Goal: Transaction & Acquisition: Purchase product/service

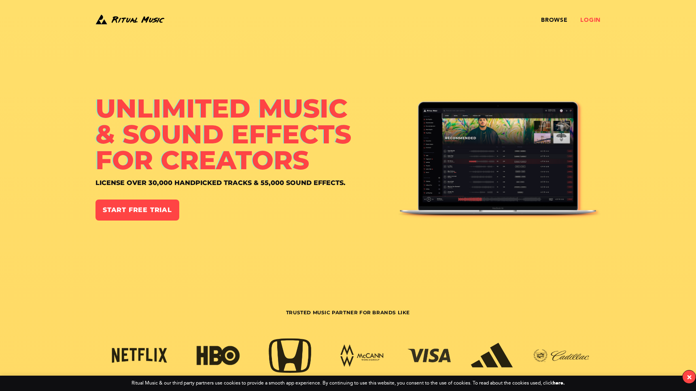
click at [596, 20] on link "Login" at bounding box center [590, 20] width 20 height 6
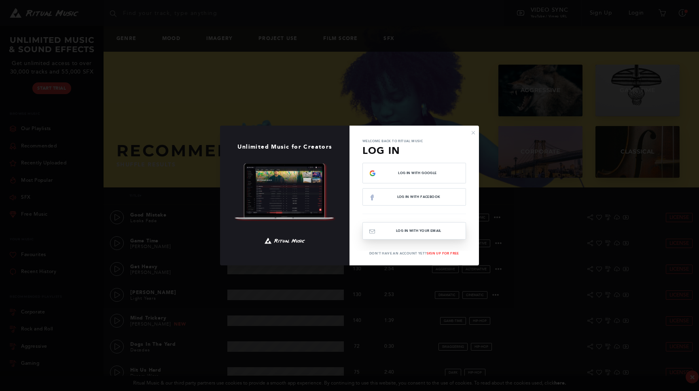
click at [444, 229] on button "Log In with your email" at bounding box center [414, 230] width 104 height 17
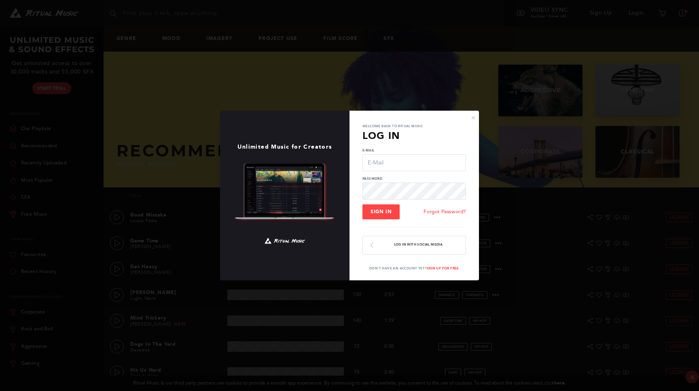
click at [389, 166] on input "E-Mail" at bounding box center [414, 162] width 104 height 17
type input "b"
type input "video@bigbuild.vic.gov.au"
click at [387, 219] on button "Sign In" at bounding box center [380, 212] width 37 height 15
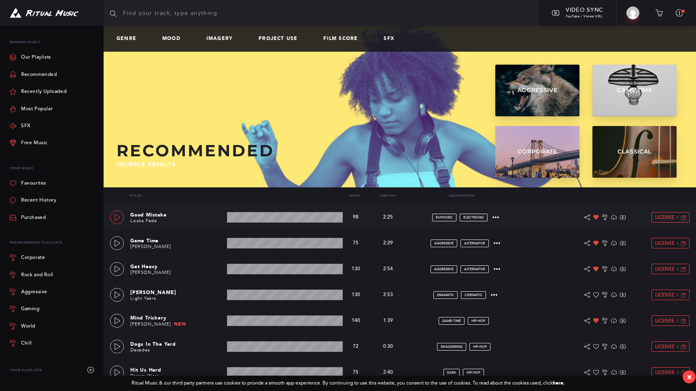
click at [118, 220] on icon at bounding box center [117, 217] width 6 height 6
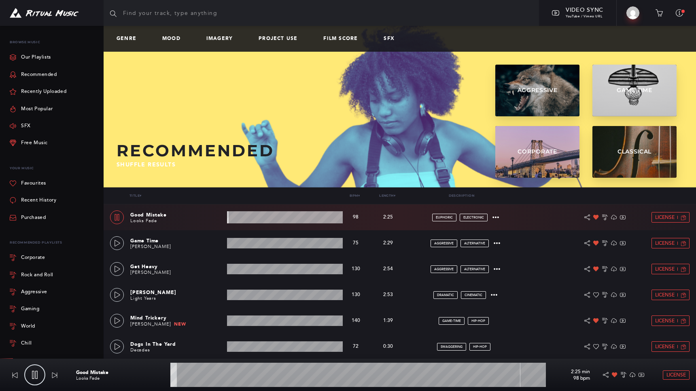
click at [244, 220] on wave at bounding box center [285, 218] width 116 height 12
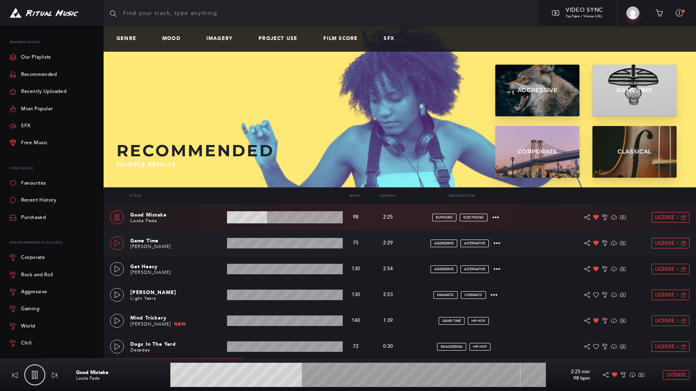
click at [123, 243] on link at bounding box center [117, 244] width 14 height 14
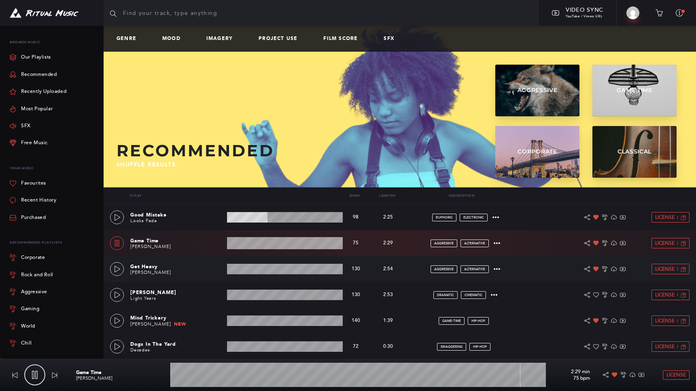
click at [243, 269] on wave at bounding box center [285, 269] width 116 height 11
click at [114, 269] on icon at bounding box center [117, 269] width 6 height 6
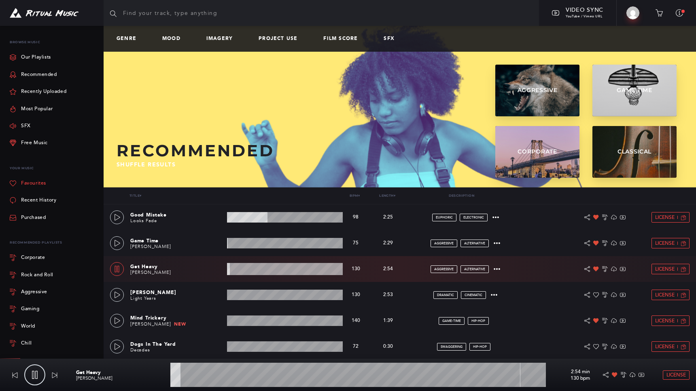
click at [41, 184] on link "Favourites" at bounding box center [28, 183] width 36 height 17
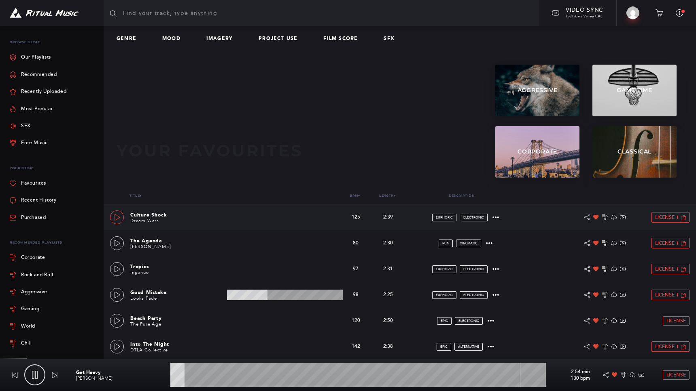
click at [120, 220] on icon at bounding box center [117, 217] width 6 height 6
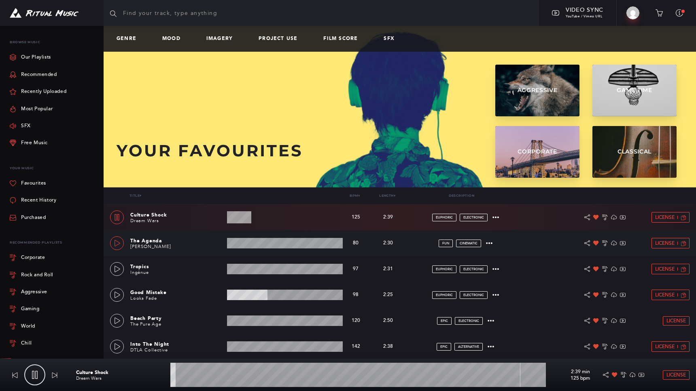
click at [119, 244] on icon at bounding box center [117, 243] width 6 height 6
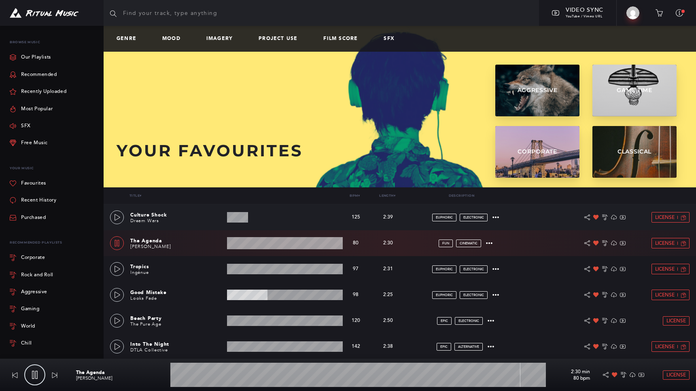
click at [119, 228] on div "Culture Shock Dream Wars 2:39 min 125 bpm 125 bpm 2:39 min euphoric electronic …" at bounding box center [399, 218] width 579 height 26
click at [116, 218] on icon at bounding box center [117, 217] width 6 height 6
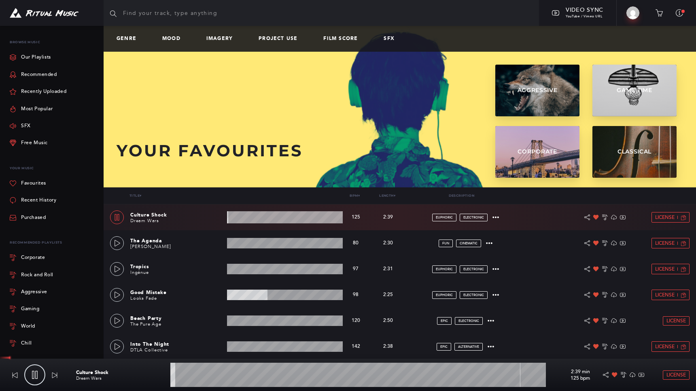
drag, startPoint x: 182, startPoint y: 376, endPoint x: 189, endPoint y: 377, distance: 6.9
click at [183, 377] on wave at bounding box center [357, 375] width 375 height 24
drag, startPoint x: 193, startPoint y: 376, endPoint x: 198, endPoint y: 376, distance: 5.7
click at [193, 376] on wave at bounding box center [357, 375] width 375 height 24
drag, startPoint x: 205, startPoint y: 376, endPoint x: 210, endPoint y: 376, distance: 5.3
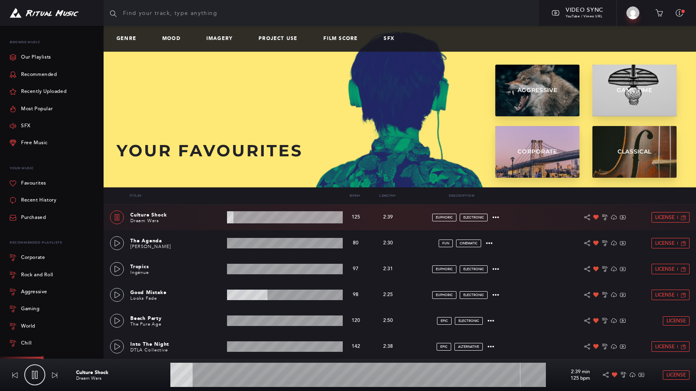
click at [206, 376] on wave at bounding box center [357, 375] width 375 height 24
click at [230, 377] on wave at bounding box center [357, 375] width 375 height 24
drag, startPoint x: 245, startPoint y: 378, endPoint x: 252, endPoint y: 378, distance: 7.7
click at [245, 378] on wave at bounding box center [357, 375] width 375 height 24
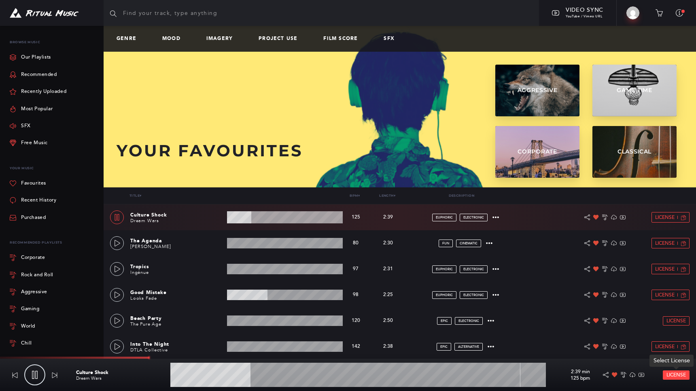
click at [673, 375] on span "License" at bounding box center [675, 375] width 19 height 5
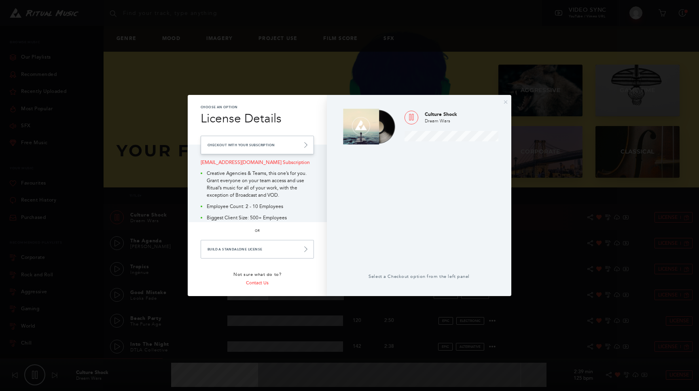
click at [296, 144] on link "Checkout with your Subscription" at bounding box center [257, 145] width 113 height 19
click at [302, 148] on link "Checkout with your Subscription" at bounding box center [257, 145] width 113 height 19
click at [250, 147] on link "Checkout with your Subscription" at bounding box center [257, 145] width 113 height 19
click at [250, 148] on link "Checkout with your Subscription" at bounding box center [257, 145] width 113 height 19
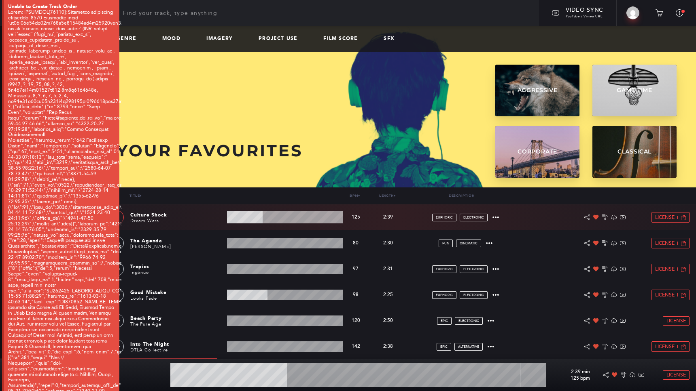
type input "31.3"
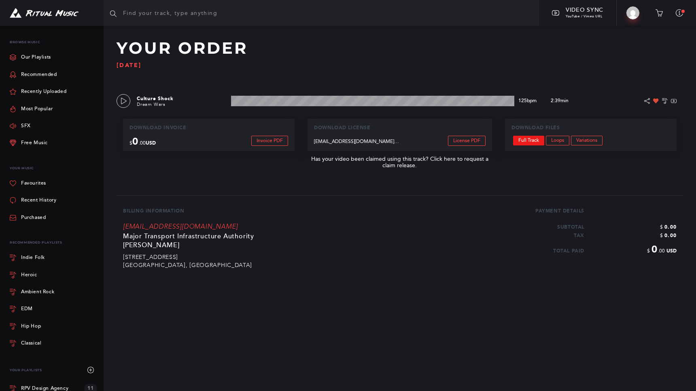
click at [532, 141] on link "Full Track" at bounding box center [528, 141] width 31 height 10
